Goal: Find specific page/section: Find specific page/section

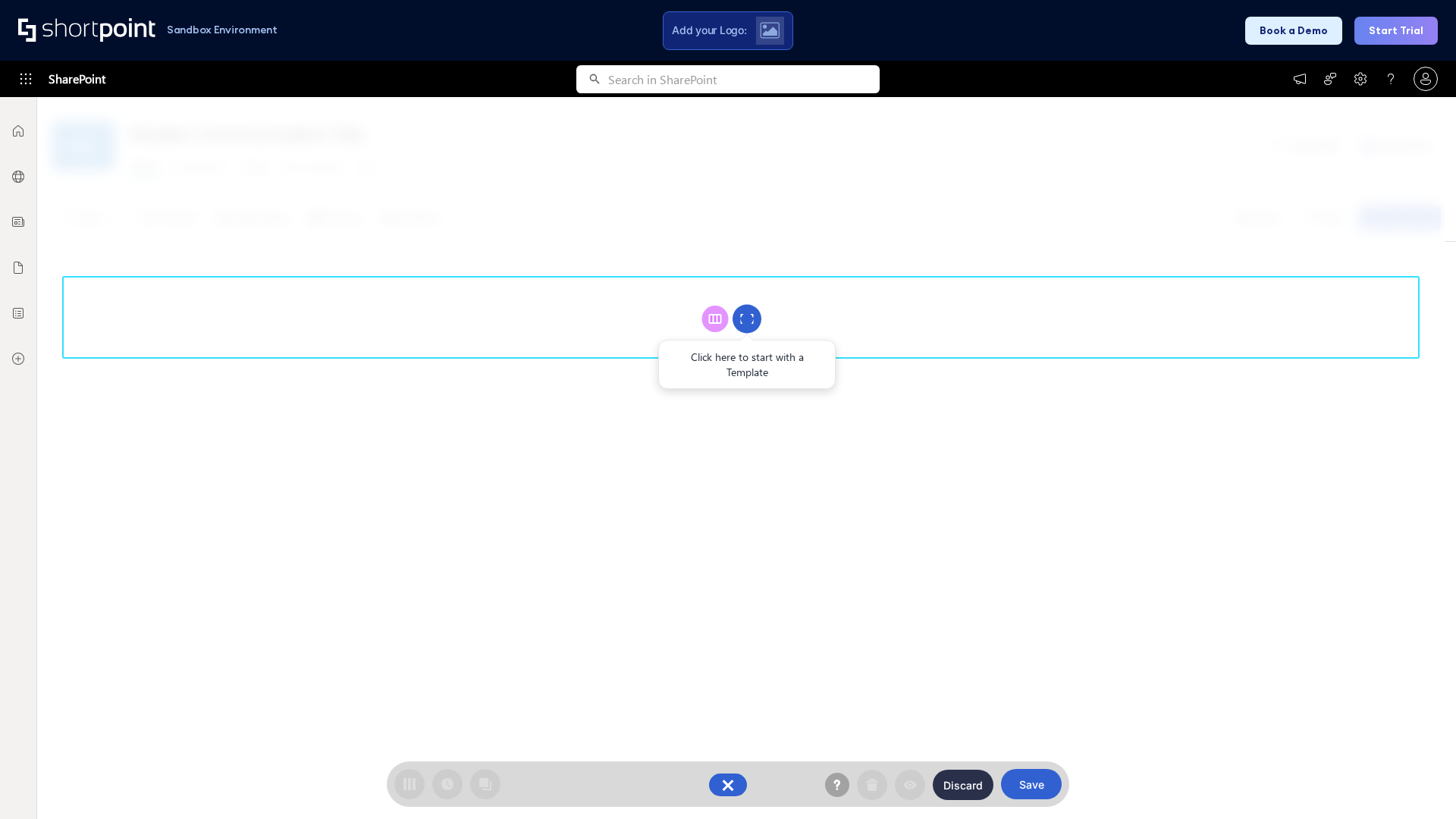
click at [747, 318] on circle at bounding box center [747, 319] width 29 height 29
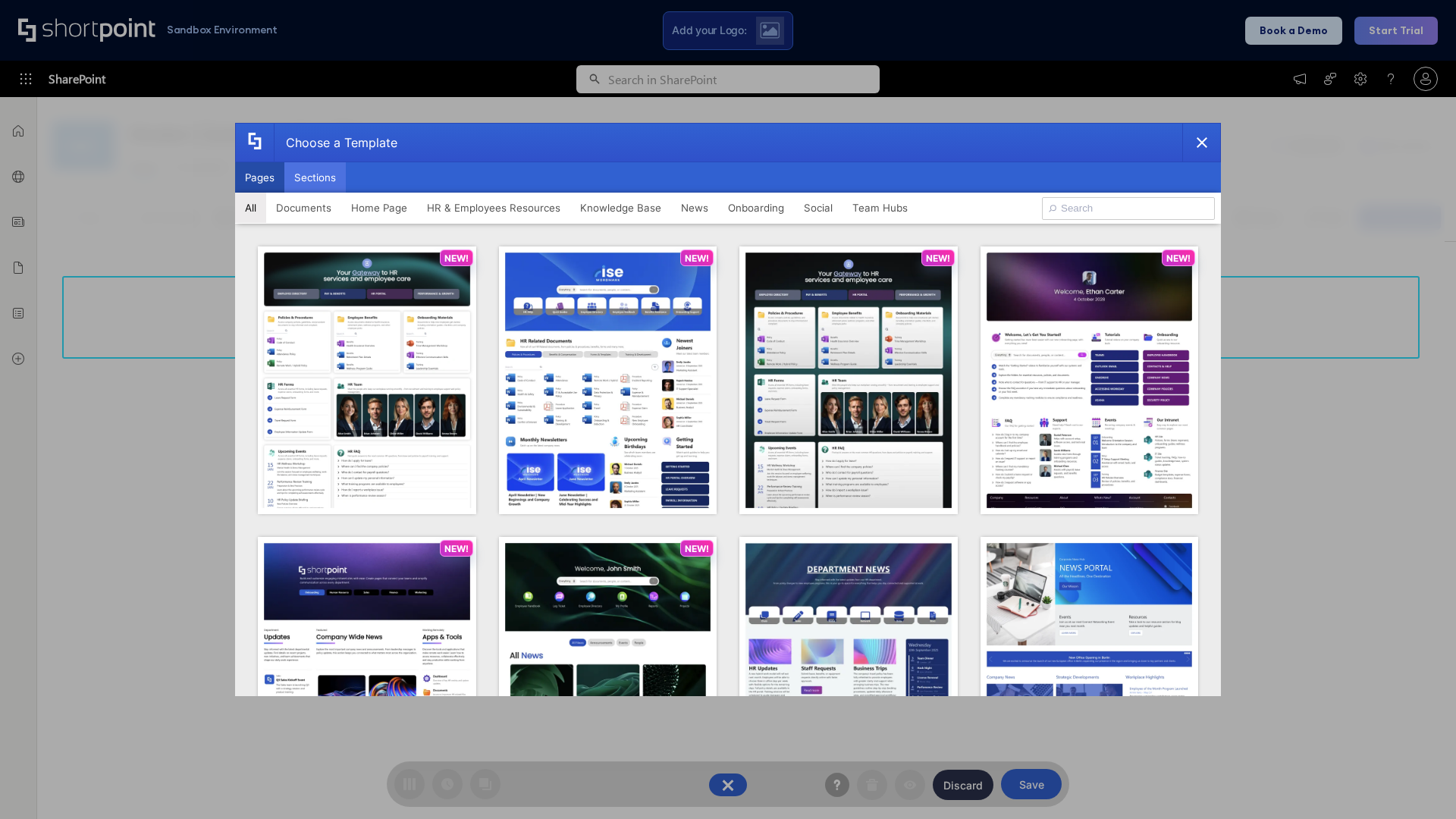
click at [315, 178] on button "Sections" at bounding box center [315, 177] width 62 height 30
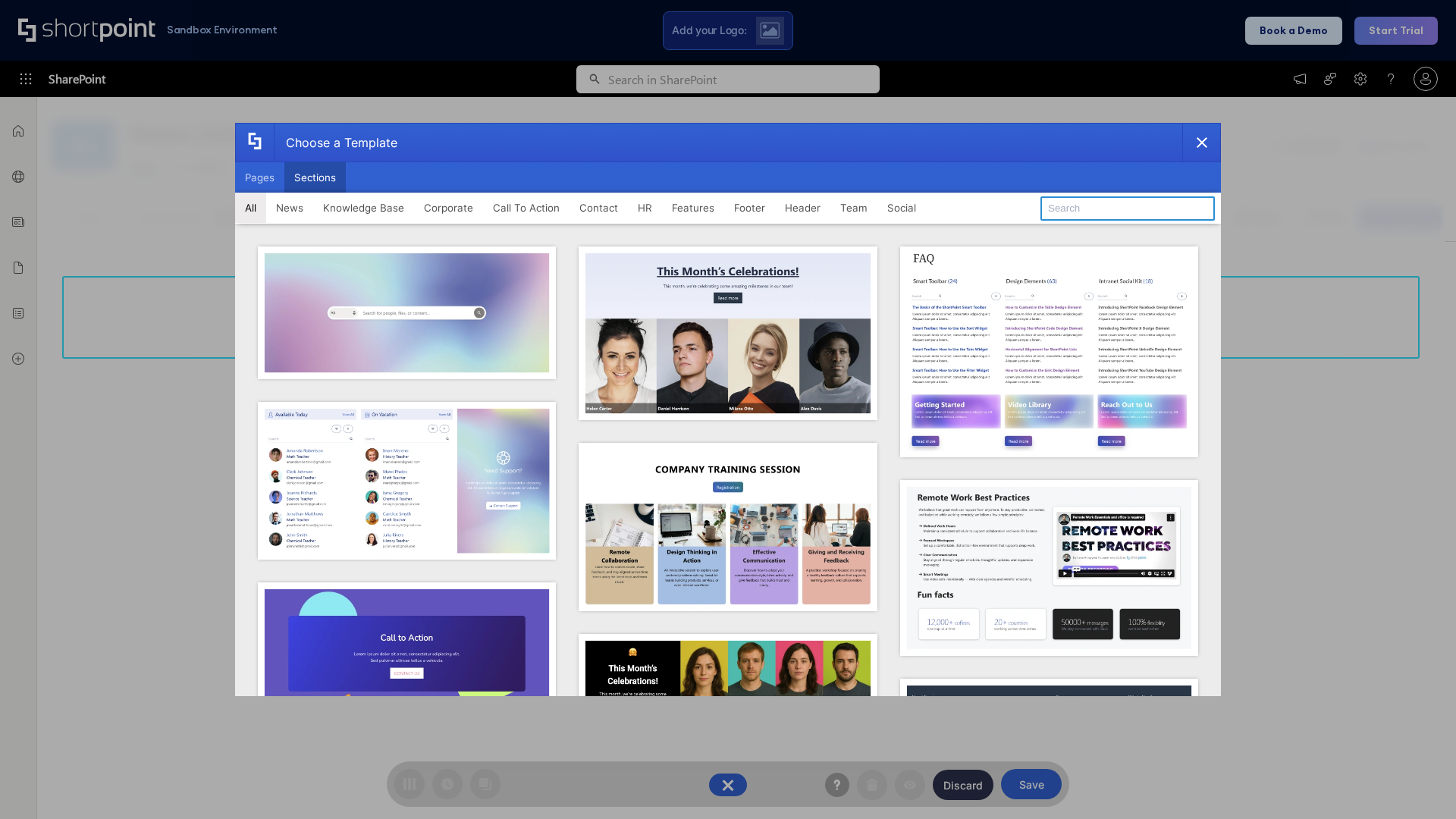
type input "FAQ 4"
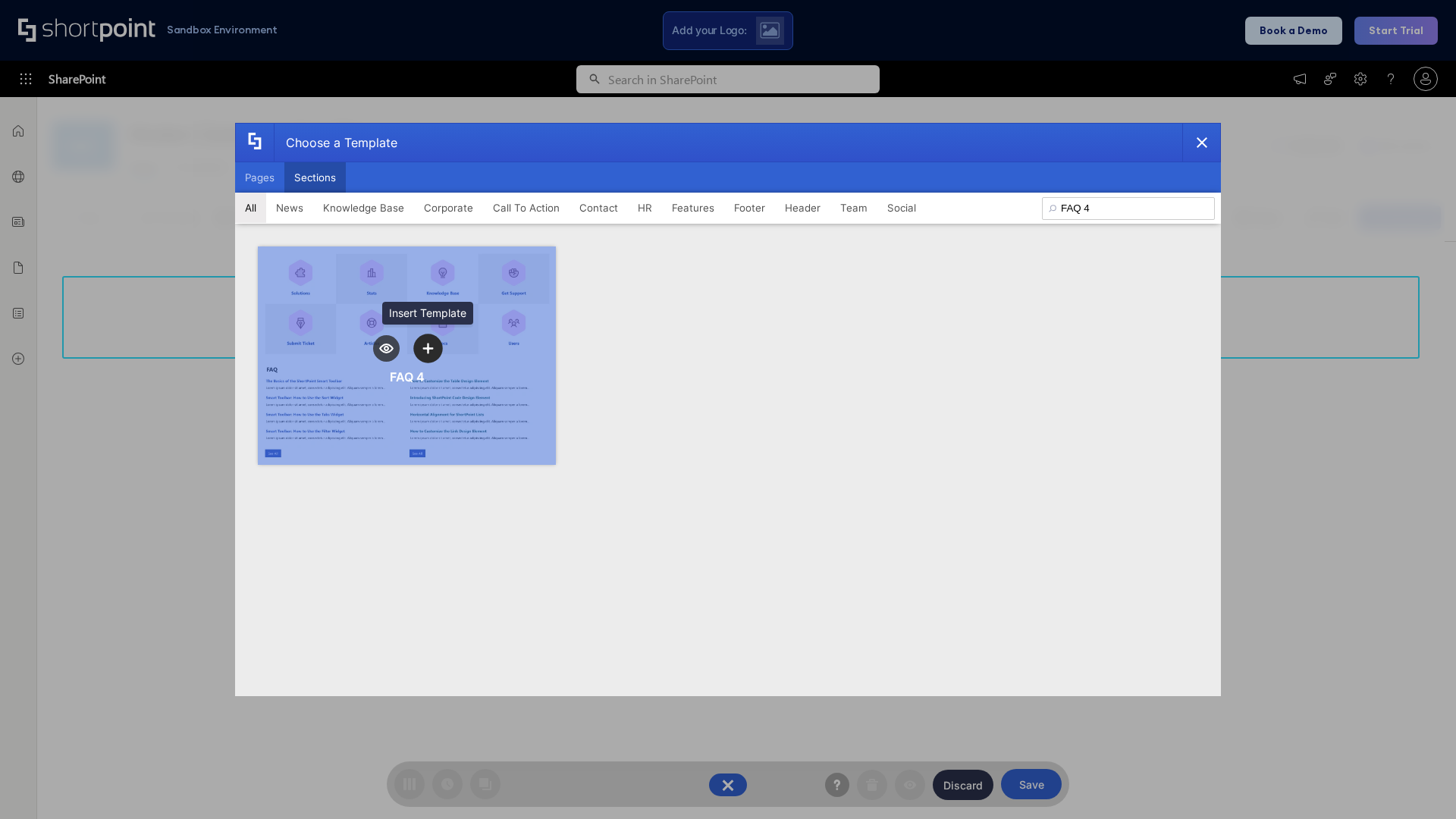
click at [428, 348] on icon "template selector" at bounding box center [428, 348] width 11 height 11
